Goal: Information Seeking & Learning: Learn about a topic

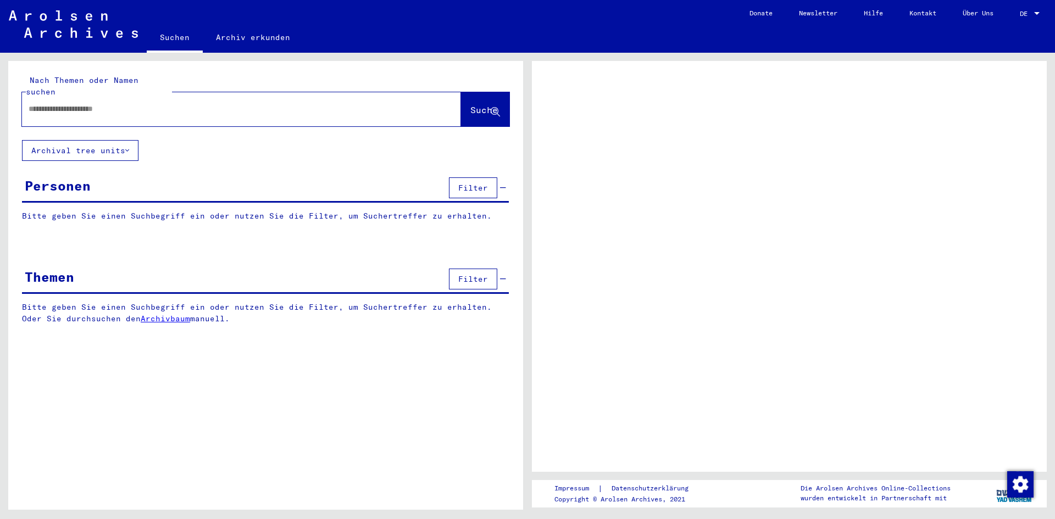
click at [136, 103] on input "text" at bounding box center [232, 109] width 406 height 12
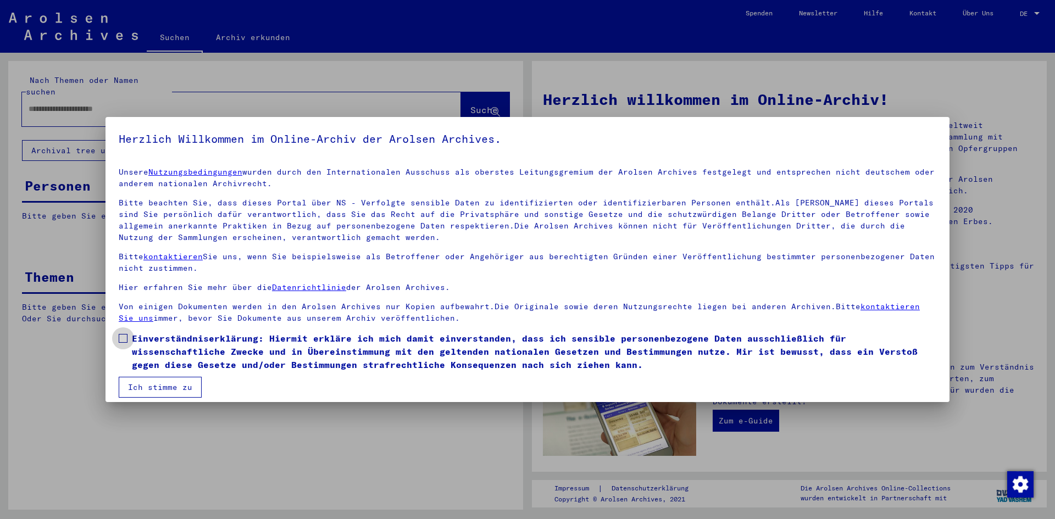
click at [126, 336] on span at bounding box center [123, 338] width 9 height 9
click at [151, 386] on button "Ich stimme zu" at bounding box center [160, 387] width 83 height 21
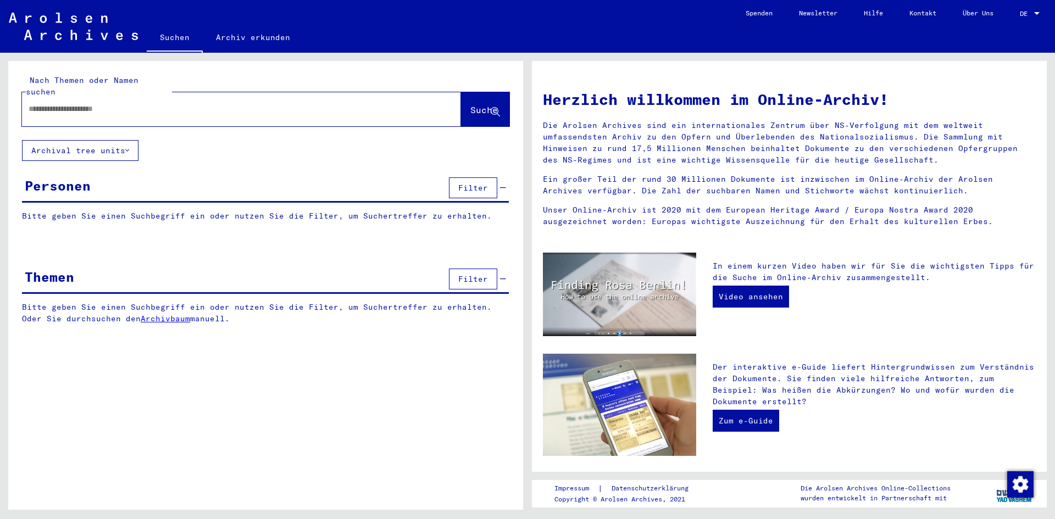
click at [60, 103] on input "text" at bounding box center [228, 109] width 399 height 12
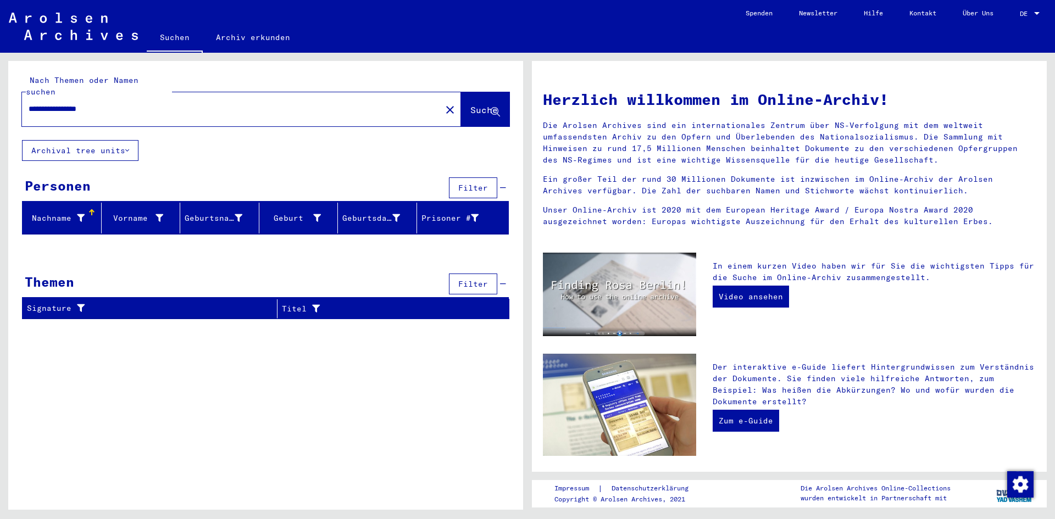
type input "**********"
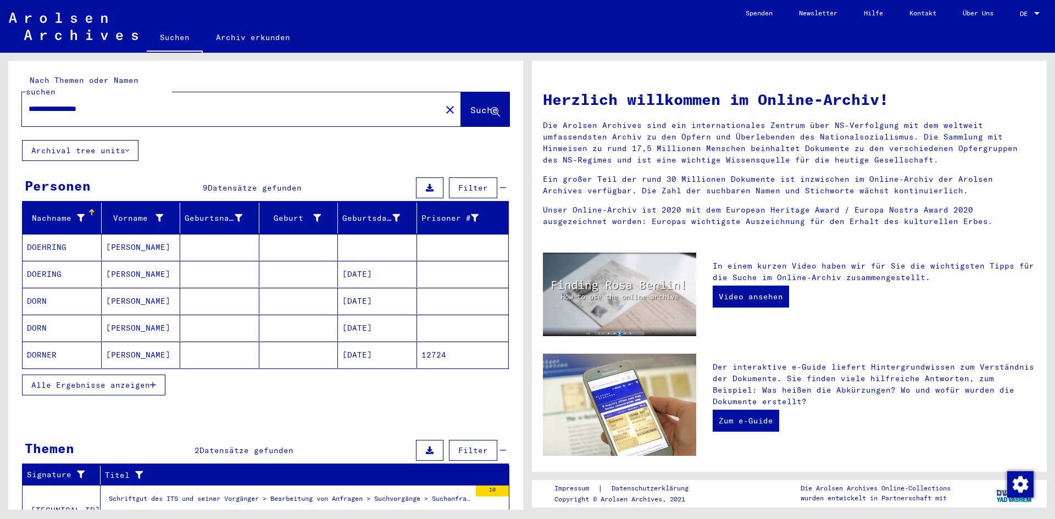
click at [114, 380] on span "Alle Ergebnisse anzeigen" at bounding box center [90, 385] width 119 height 10
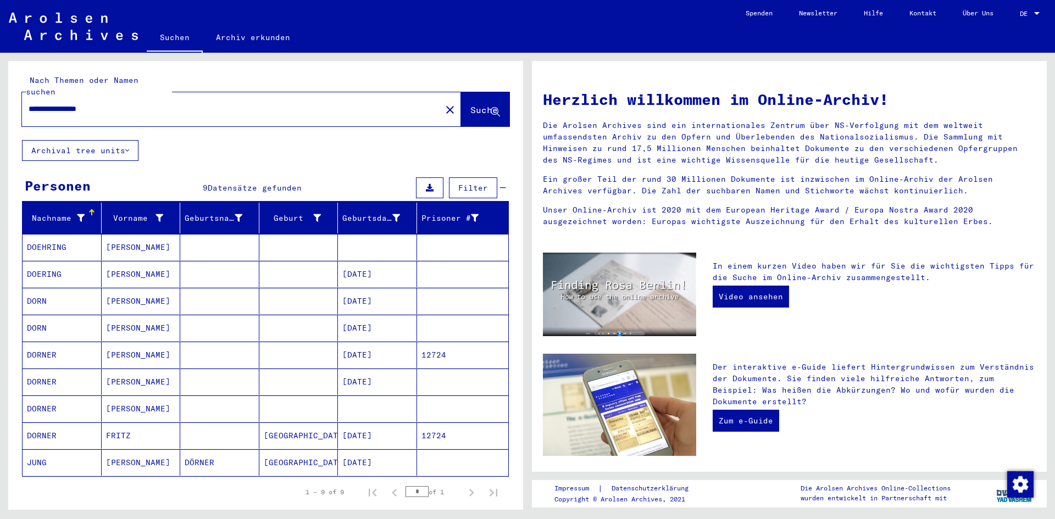
click at [371, 371] on mat-cell "[DATE]" at bounding box center [377, 382] width 79 height 26
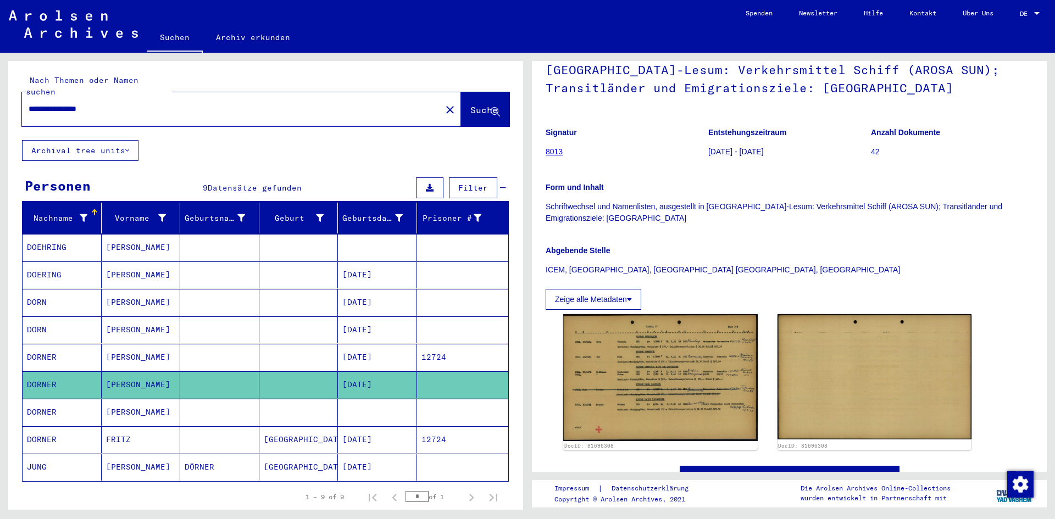
scroll to position [110, 0]
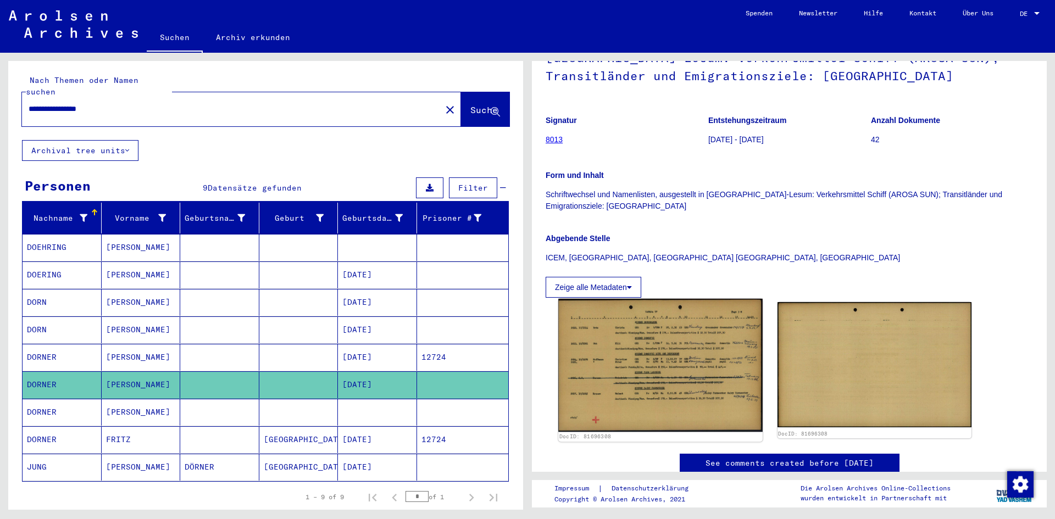
click at [687, 369] on img at bounding box center [660, 365] width 204 height 133
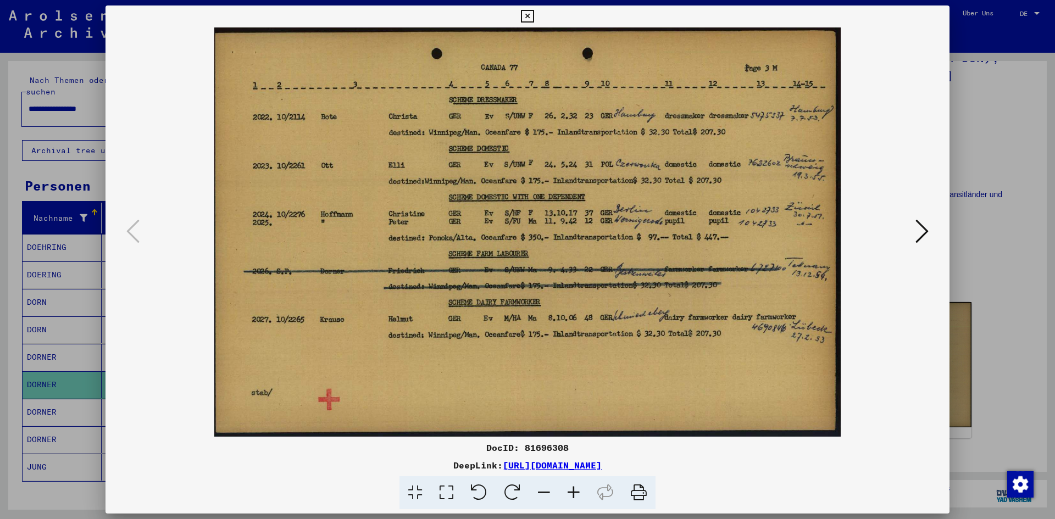
click at [525, 16] on icon at bounding box center [527, 16] width 13 height 13
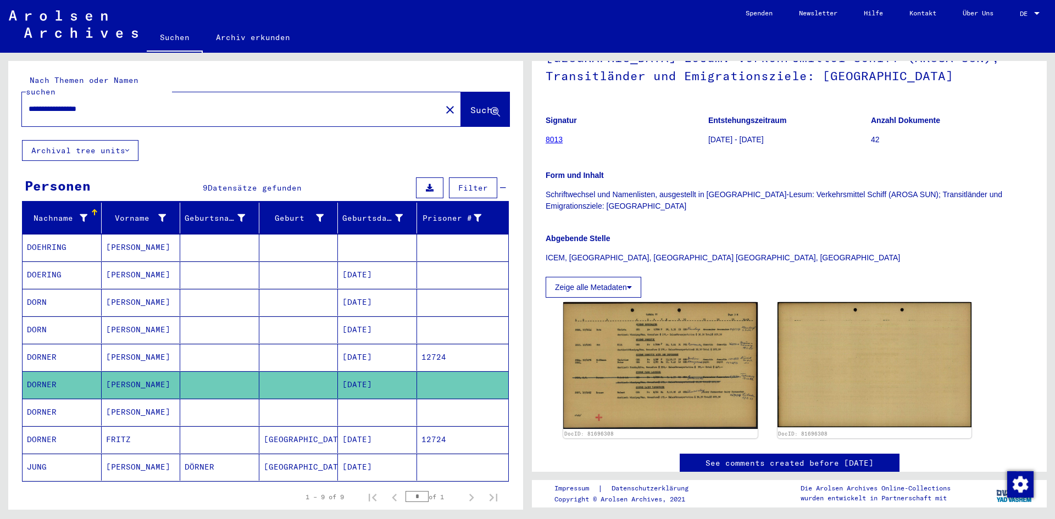
click at [374, 344] on mat-cell "[DATE]" at bounding box center [377, 357] width 79 height 27
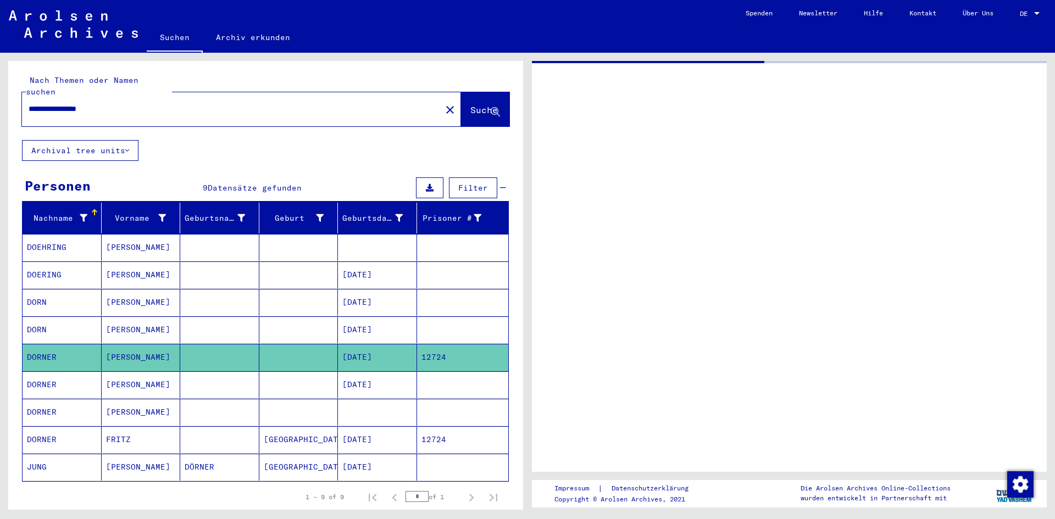
click at [374, 344] on mat-cell "[DATE]" at bounding box center [377, 357] width 79 height 27
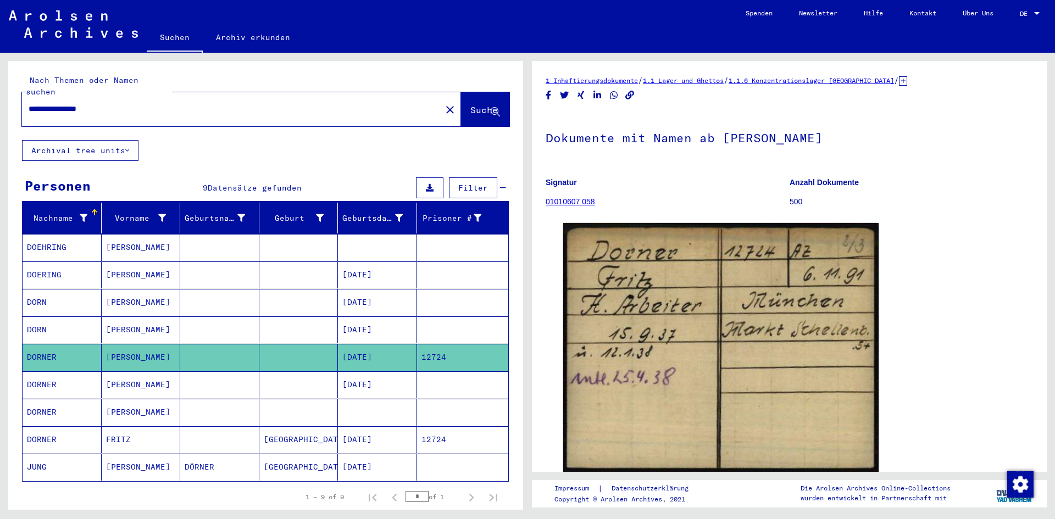
click at [714, 191] on figure "Signatur 01010607 058" at bounding box center [667, 193] width 243 height 49
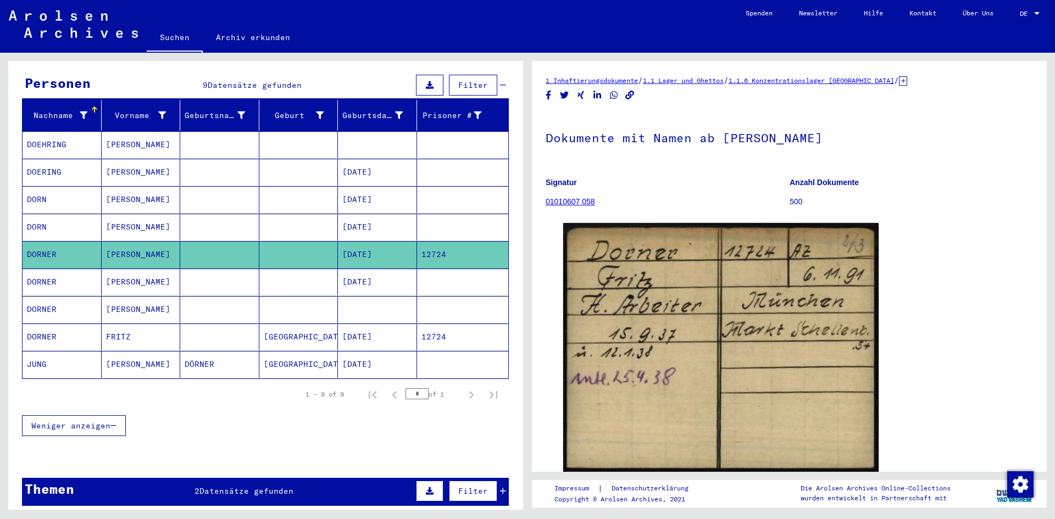
scroll to position [110, 0]
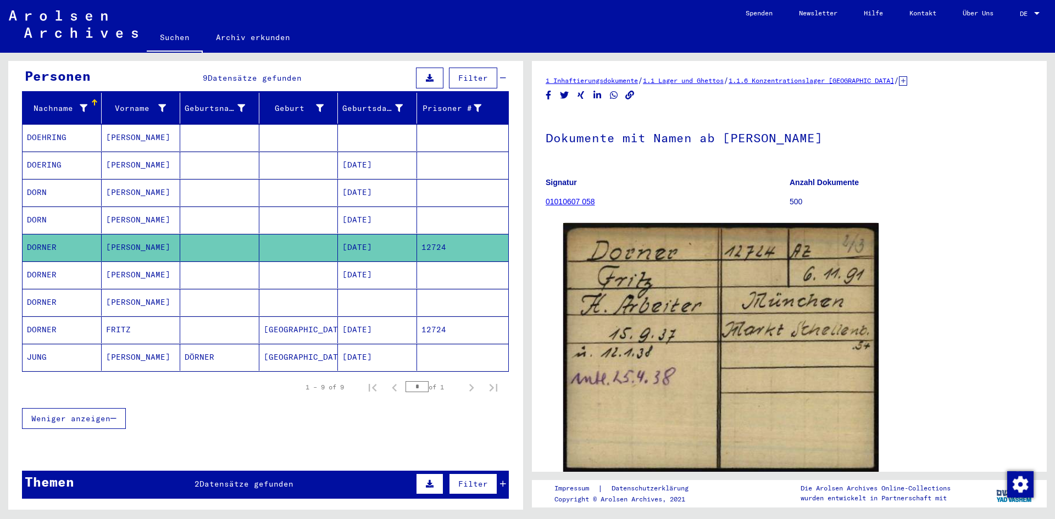
click at [148, 293] on mat-cell "[PERSON_NAME]" at bounding box center [141, 302] width 79 height 27
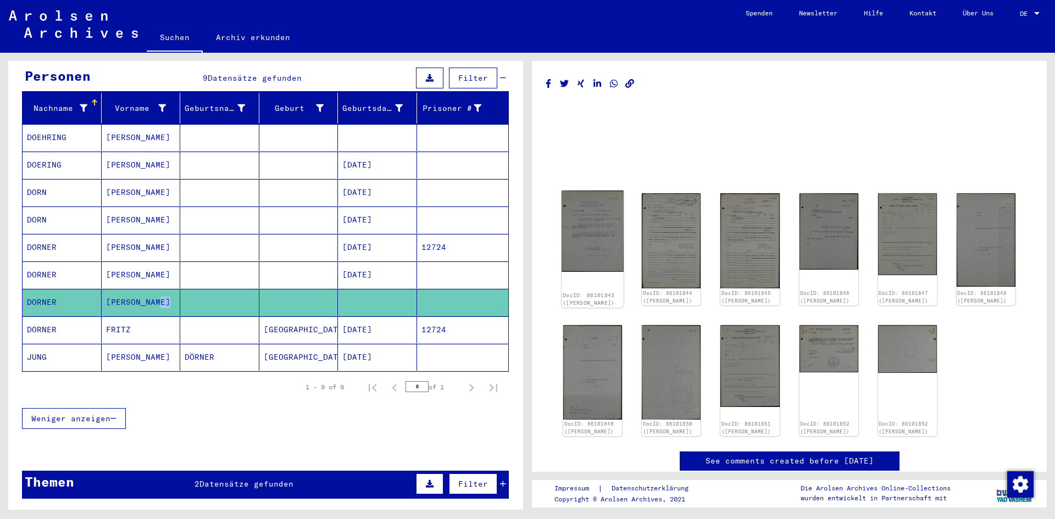
click at [592, 245] on img at bounding box center [593, 231] width 62 height 81
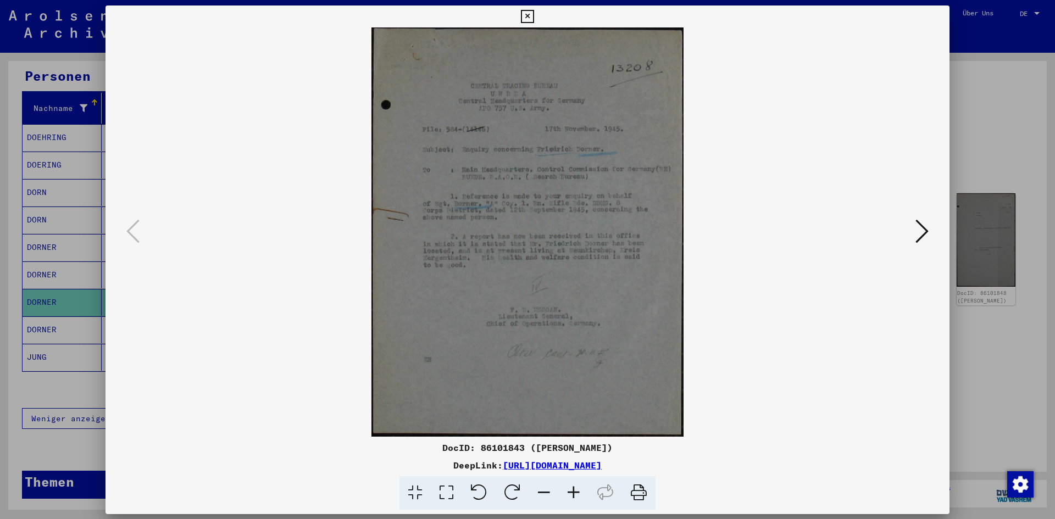
click at [592, 245] on img at bounding box center [527, 231] width 769 height 409
click at [574, 492] on icon at bounding box center [574, 493] width 30 height 34
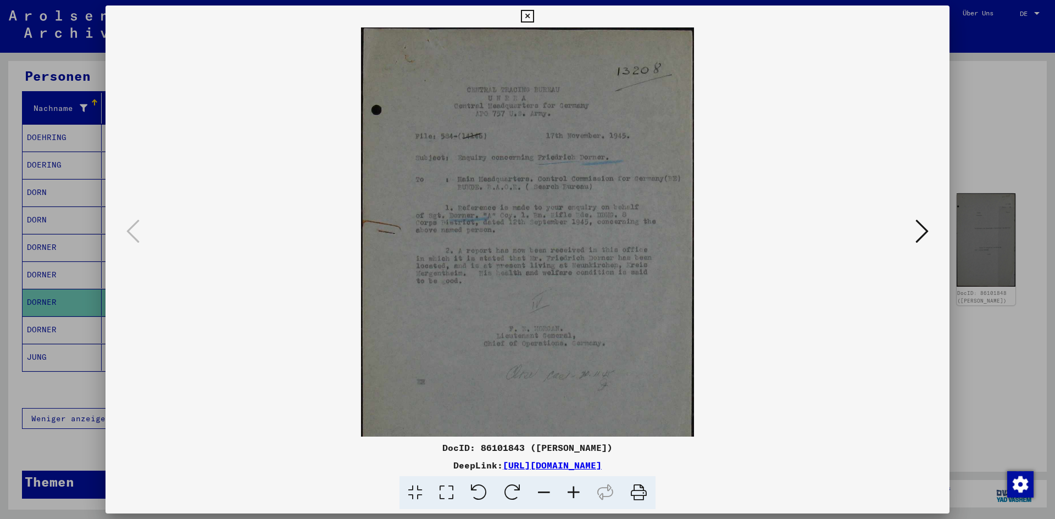
click at [574, 492] on icon at bounding box center [574, 493] width 30 height 34
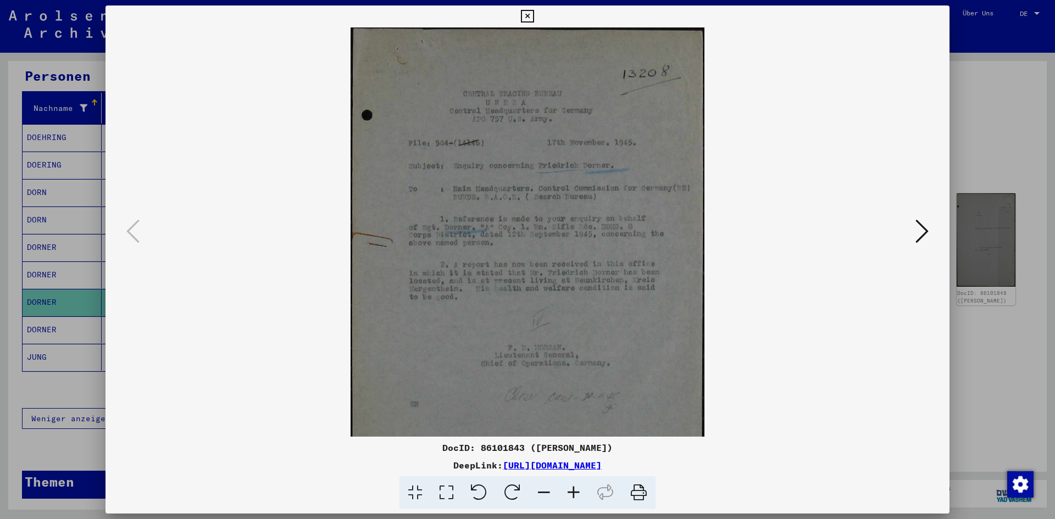
click at [574, 492] on icon at bounding box center [574, 493] width 30 height 34
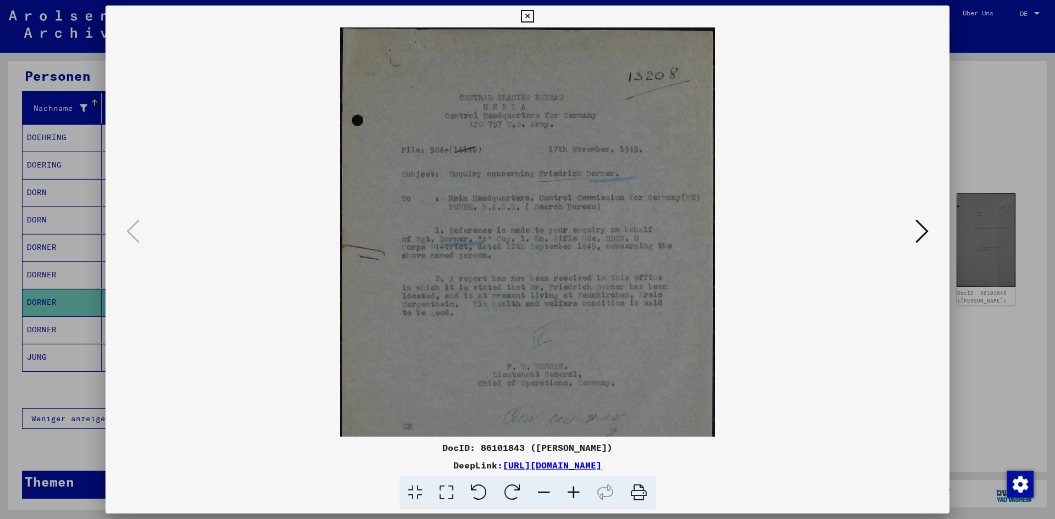
click at [574, 492] on icon at bounding box center [574, 493] width 30 height 34
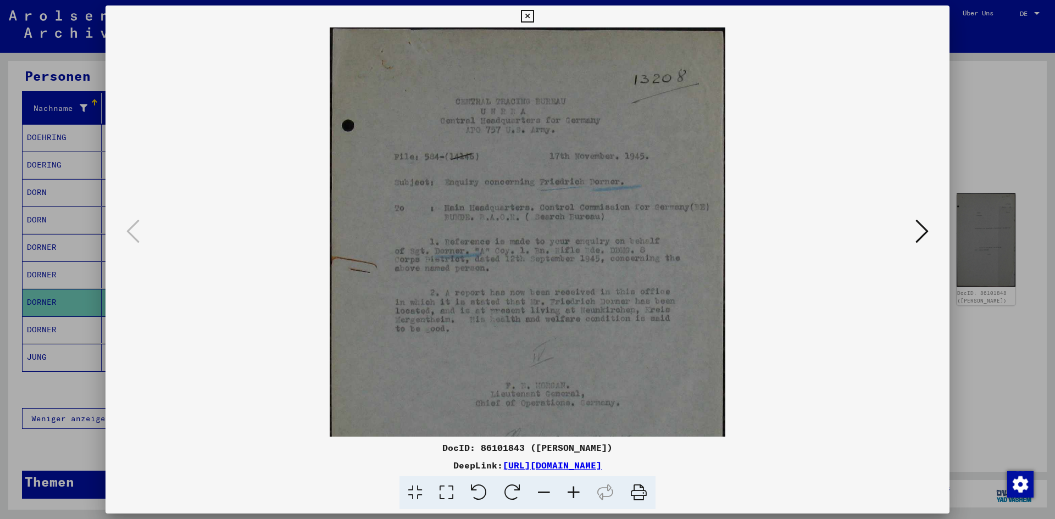
click at [921, 233] on icon at bounding box center [921, 231] width 13 height 26
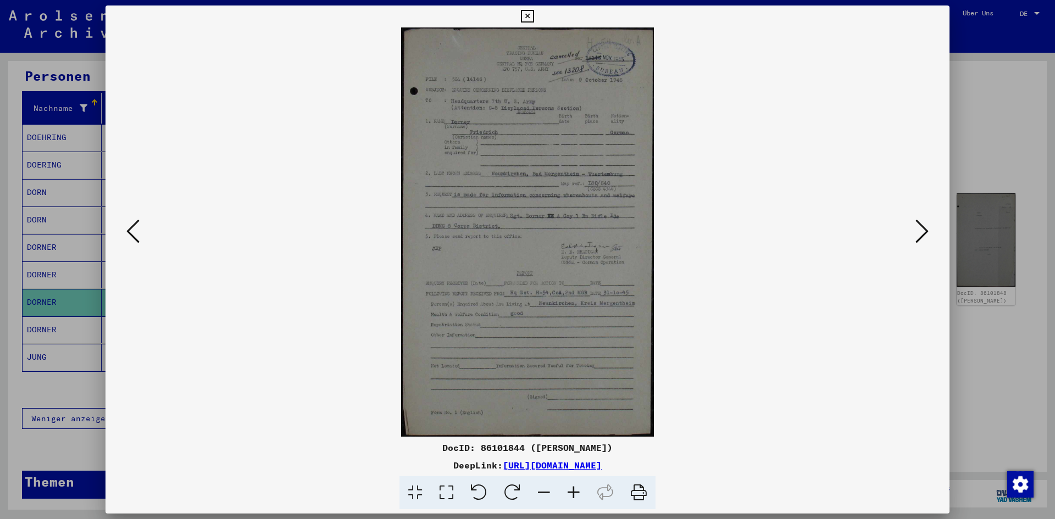
click at [574, 490] on icon at bounding box center [574, 493] width 30 height 34
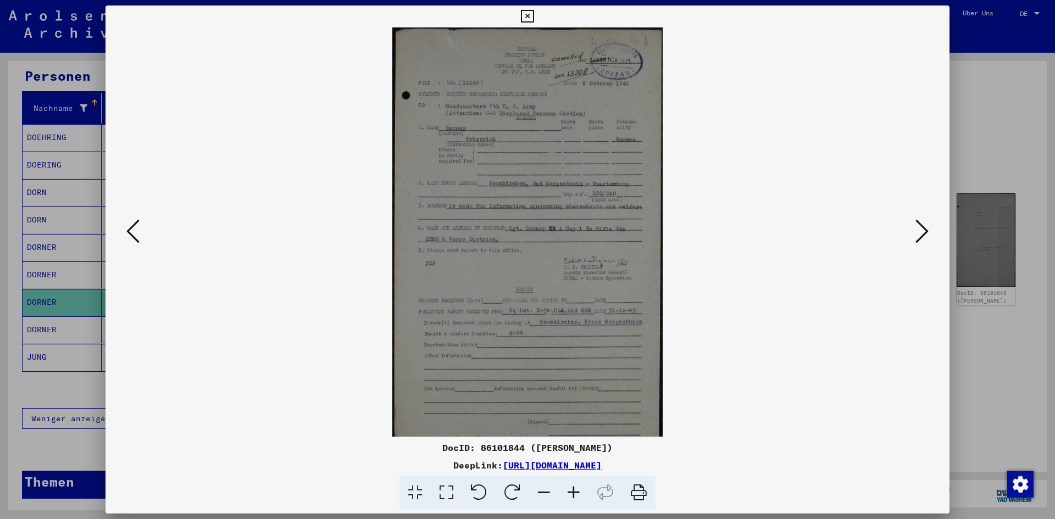
click at [574, 490] on icon at bounding box center [574, 493] width 30 height 34
click at [575, 489] on icon at bounding box center [574, 493] width 30 height 34
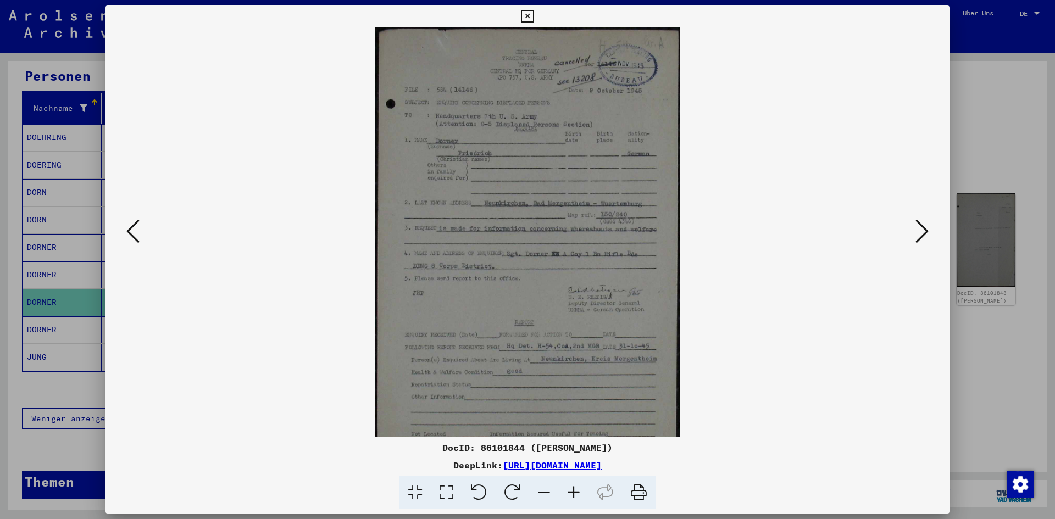
click at [575, 489] on icon at bounding box center [574, 493] width 30 height 34
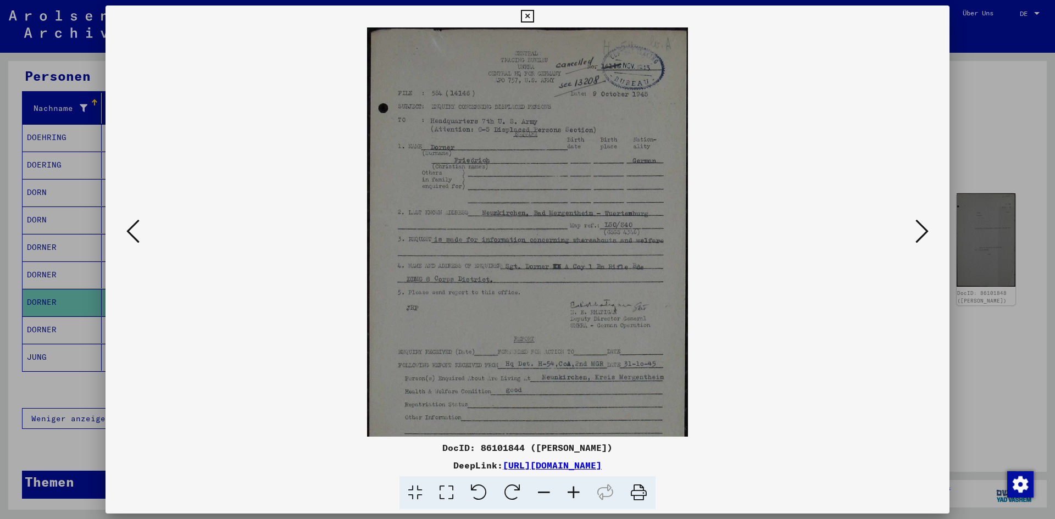
click at [575, 489] on icon at bounding box center [574, 493] width 30 height 34
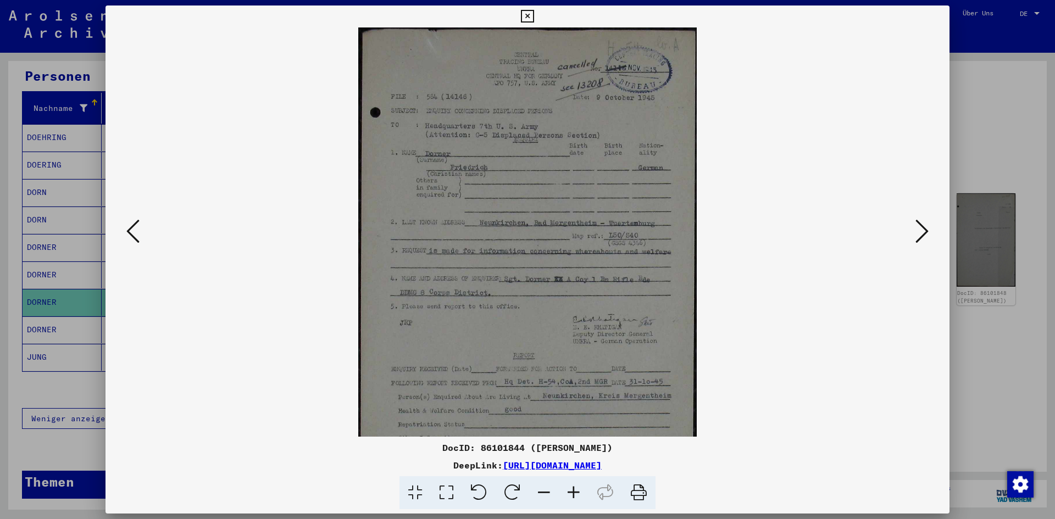
click at [575, 489] on icon at bounding box center [574, 493] width 30 height 34
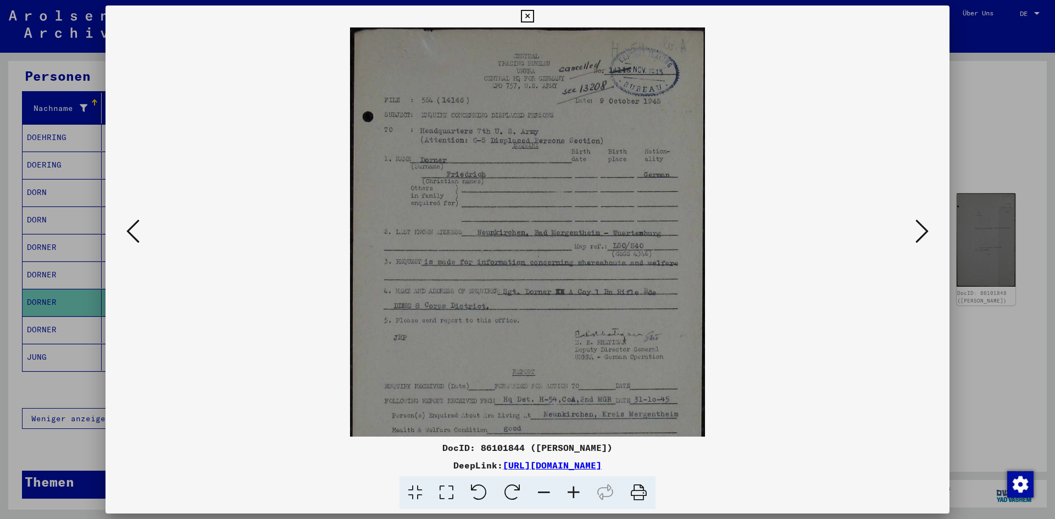
click at [922, 232] on icon at bounding box center [921, 231] width 13 height 26
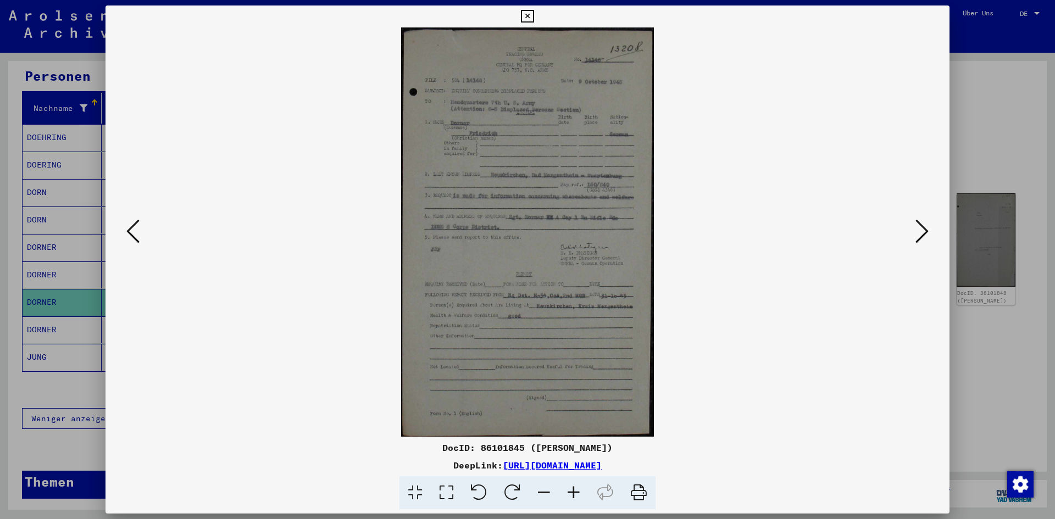
click at [922, 232] on icon at bounding box center [921, 231] width 13 height 26
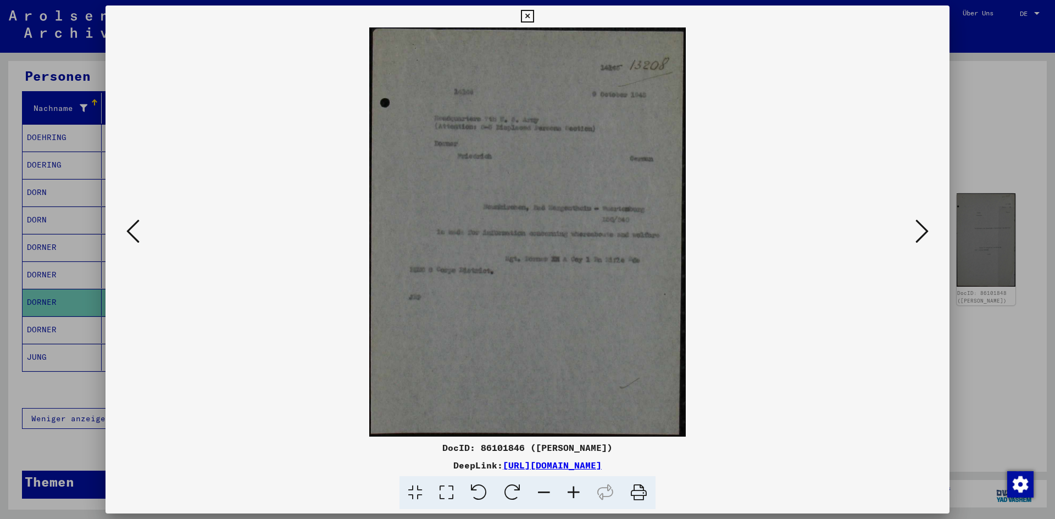
click at [922, 232] on icon at bounding box center [921, 231] width 13 height 26
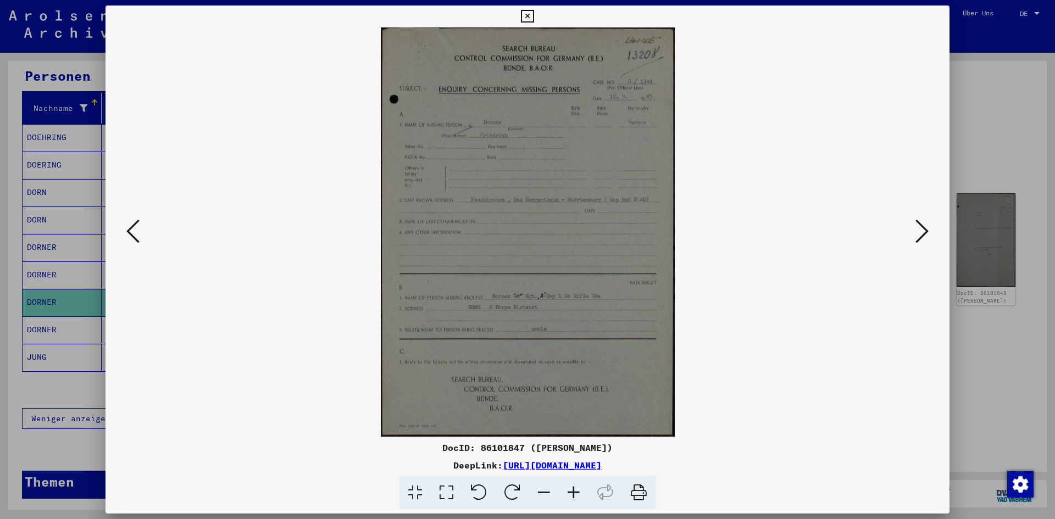
click at [922, 232] on icon at bounding box center [921, 231] width 13 height 26
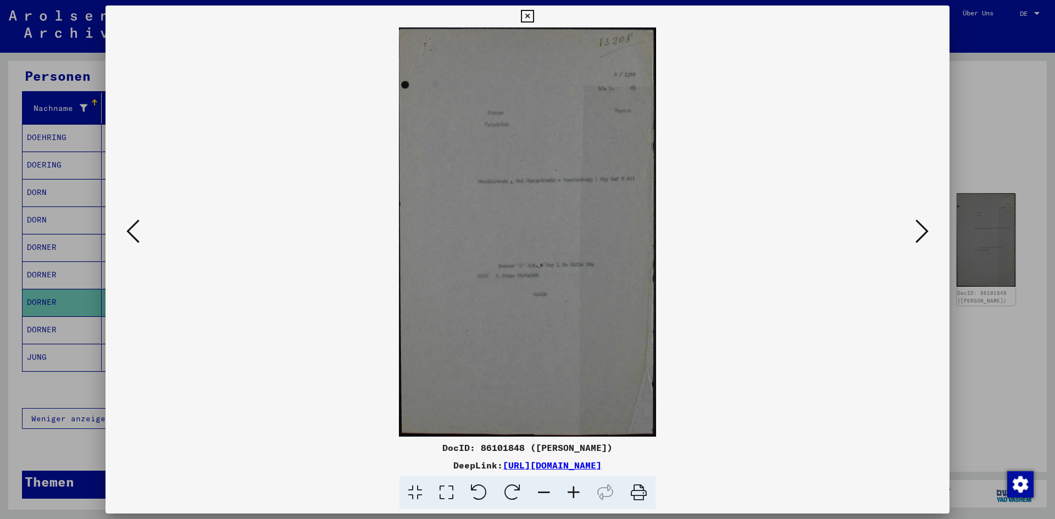
click at [922, 232] on icon at bounding box center [921, 231] width 13 height 26
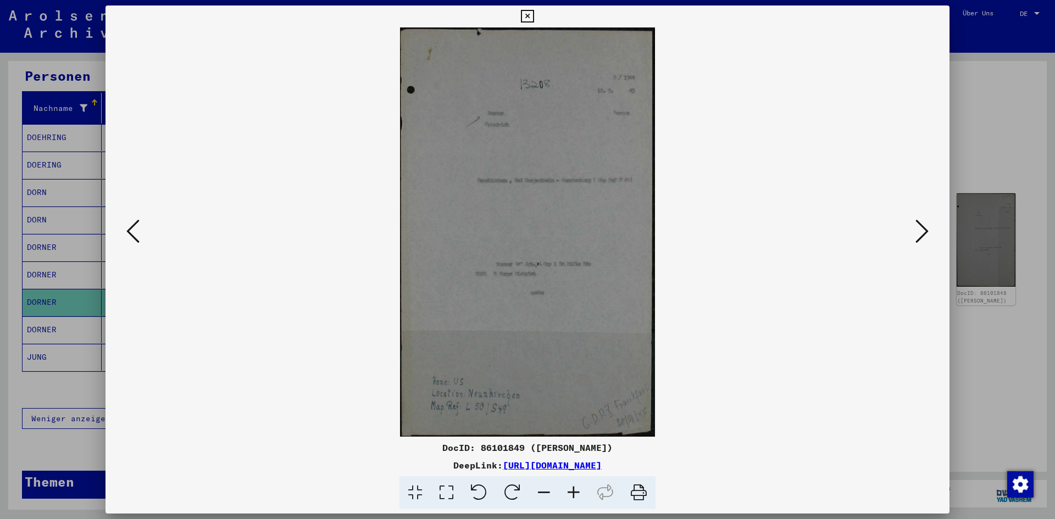
click at [922, 232] on icon at bounding box center [921, 231] width 13 height 26
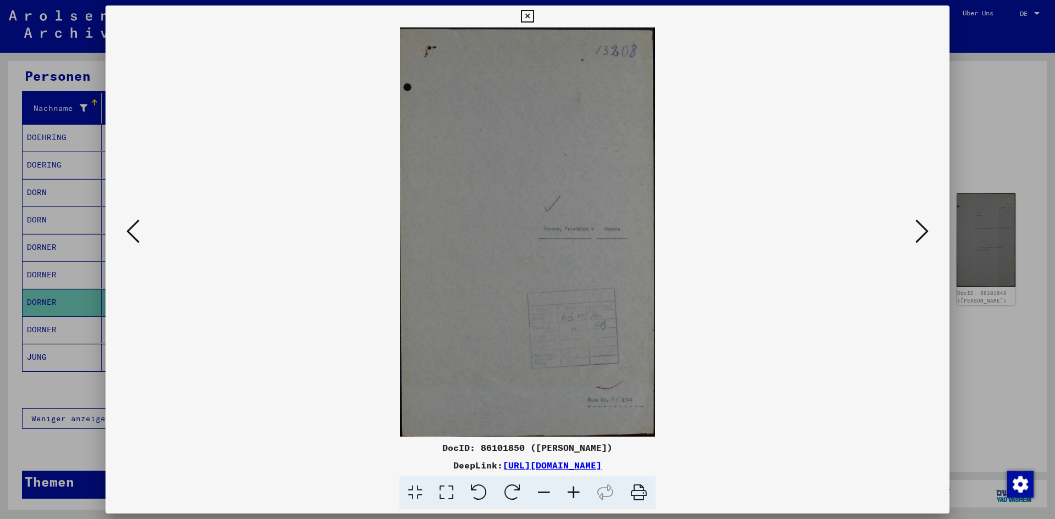
click at [922, 232] on icon at bounding box center [921, 231] width 13 height 26
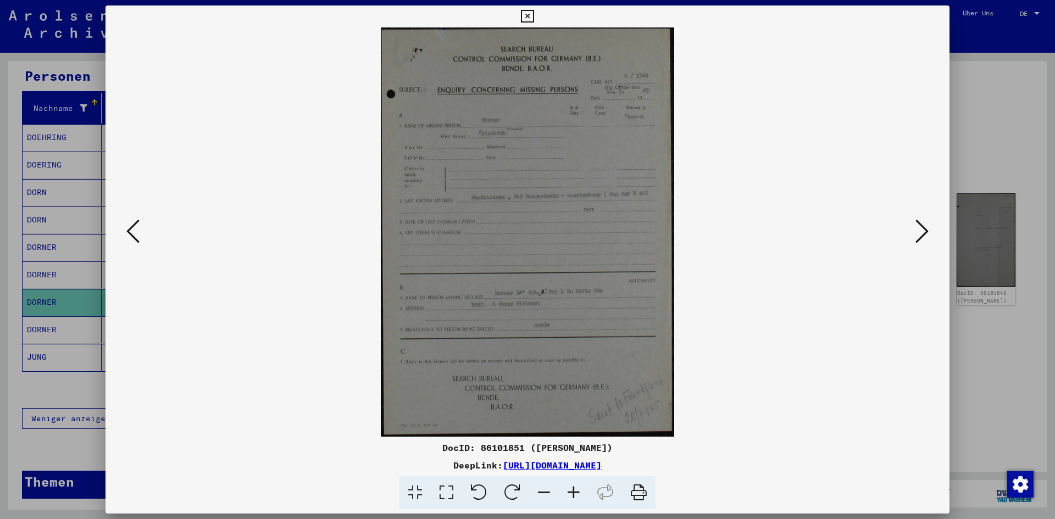
click at [922, 232] on icon at bounding box center [921, 231] width 13 height 26
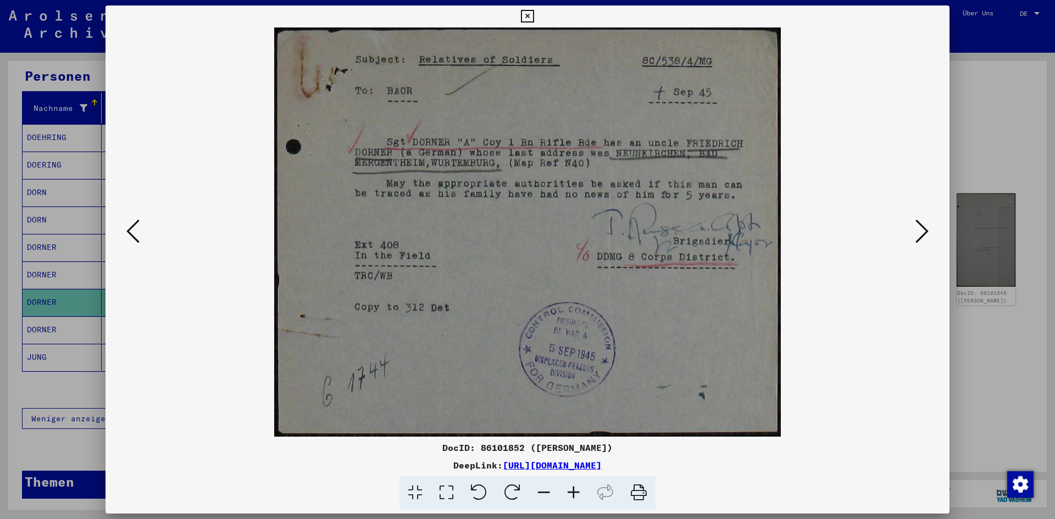
click at [922, 232] on icon at bounding box center [921, 231] width 13 height 26
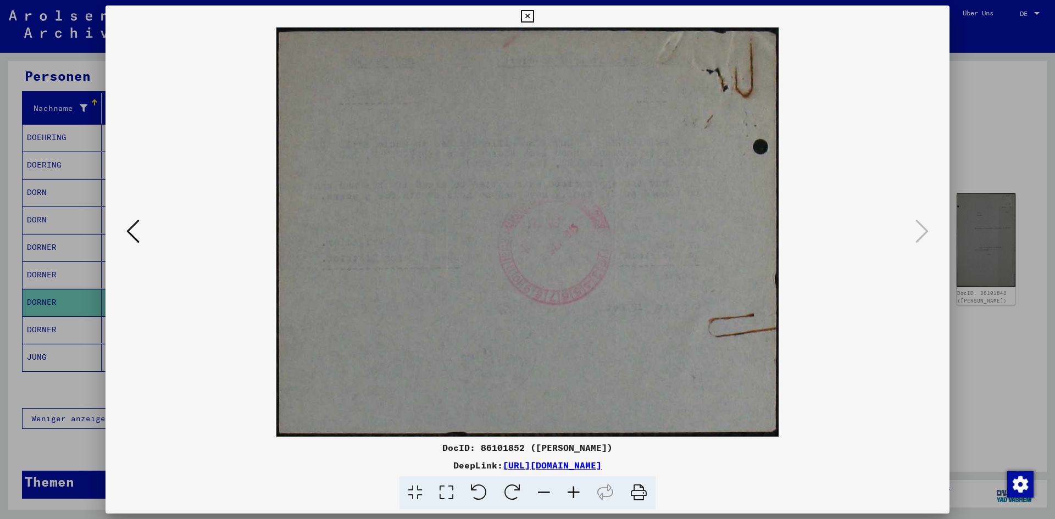
click at [525, 13] on icon at bounding box center [527, 16] width 13 height 13
